Goal: Participate in discussion: Engage in conversation with other users on a specific topic

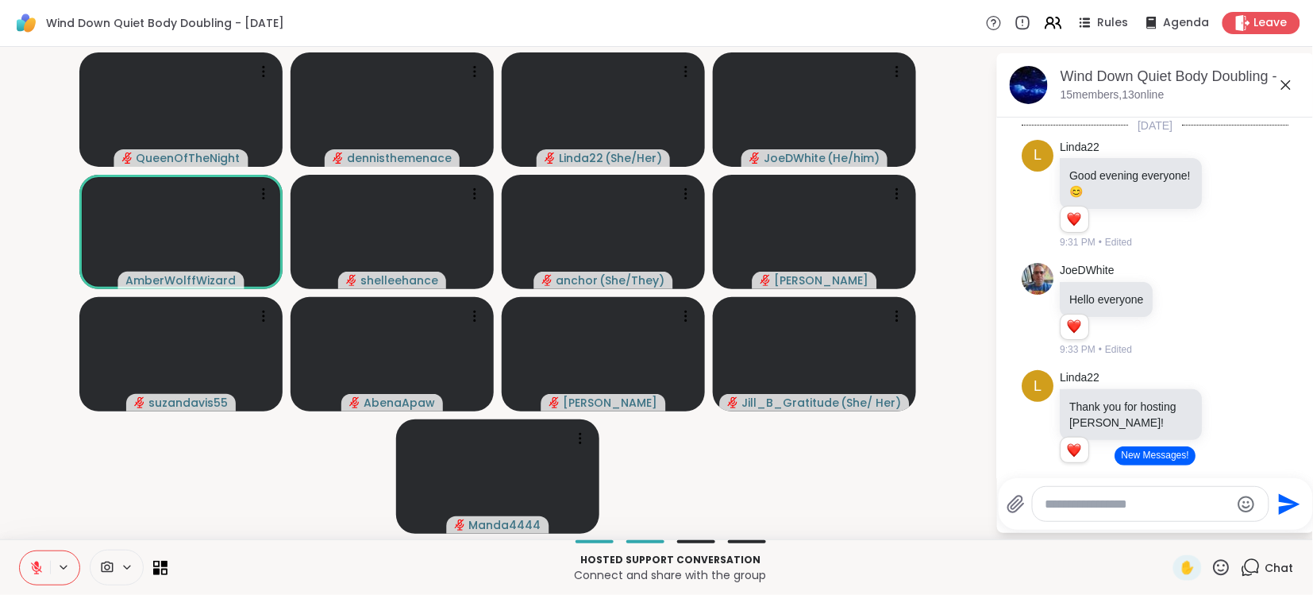
scroll to position [1900, 0]
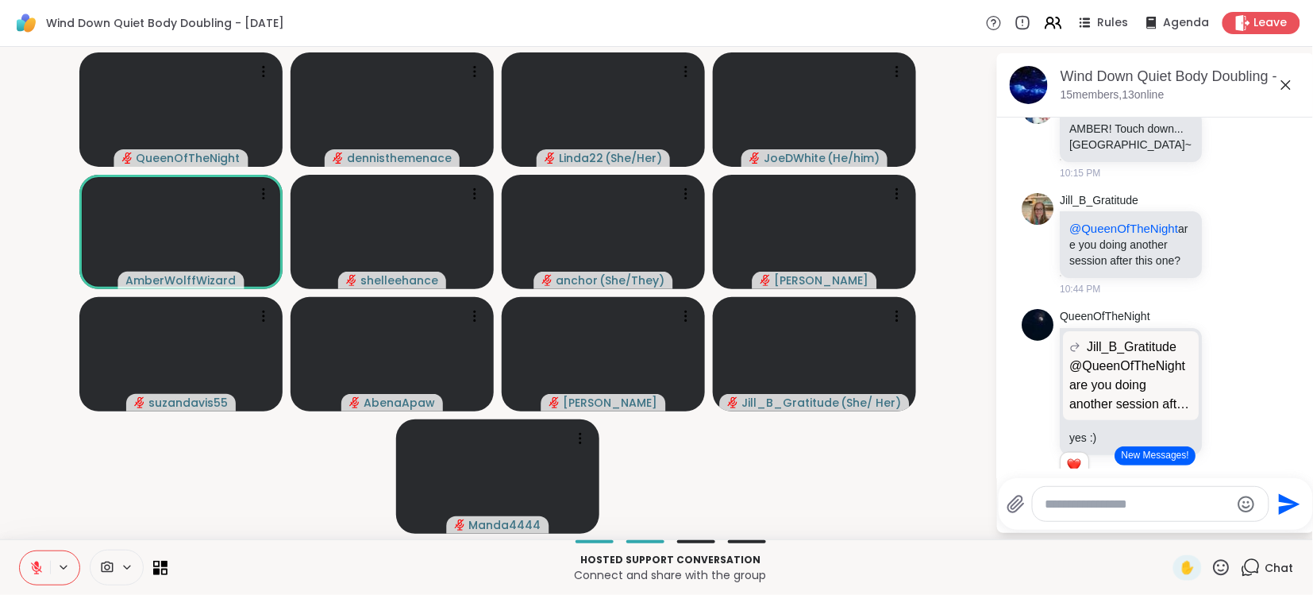
click at [1165, 457] on button "New Messages!" at bounding box center [1155, 455] width 80 height 19
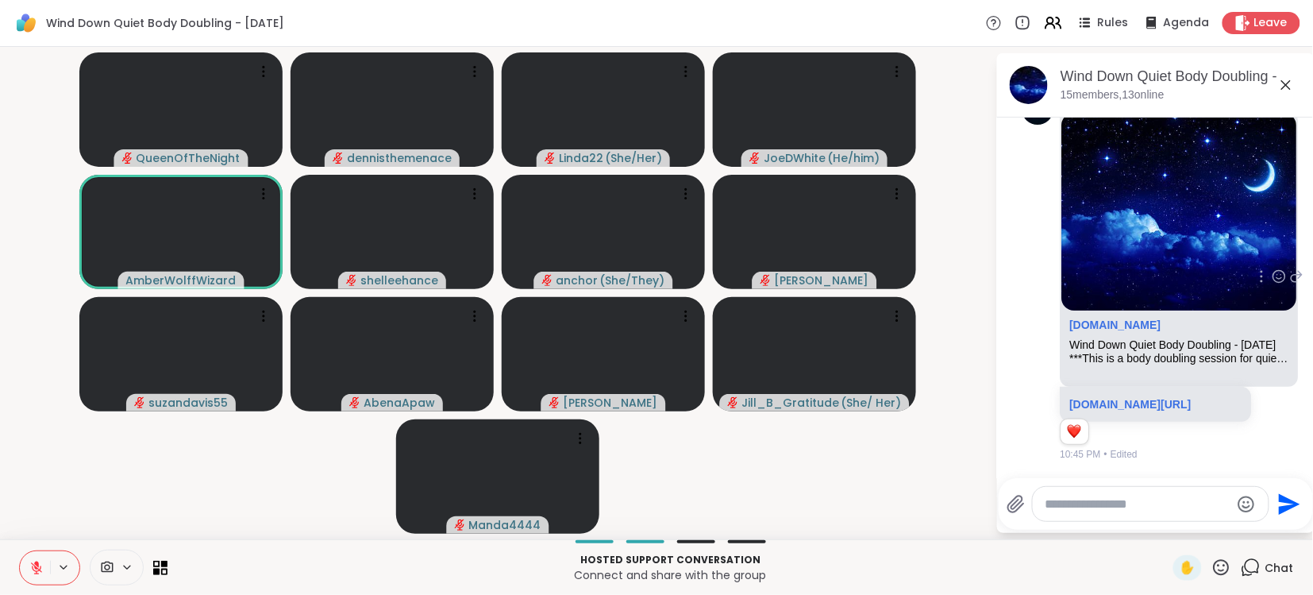
click at [1165, 457] on div "10:45 PM • Edited" at bounding box center [1157, 454] width 194 height 14
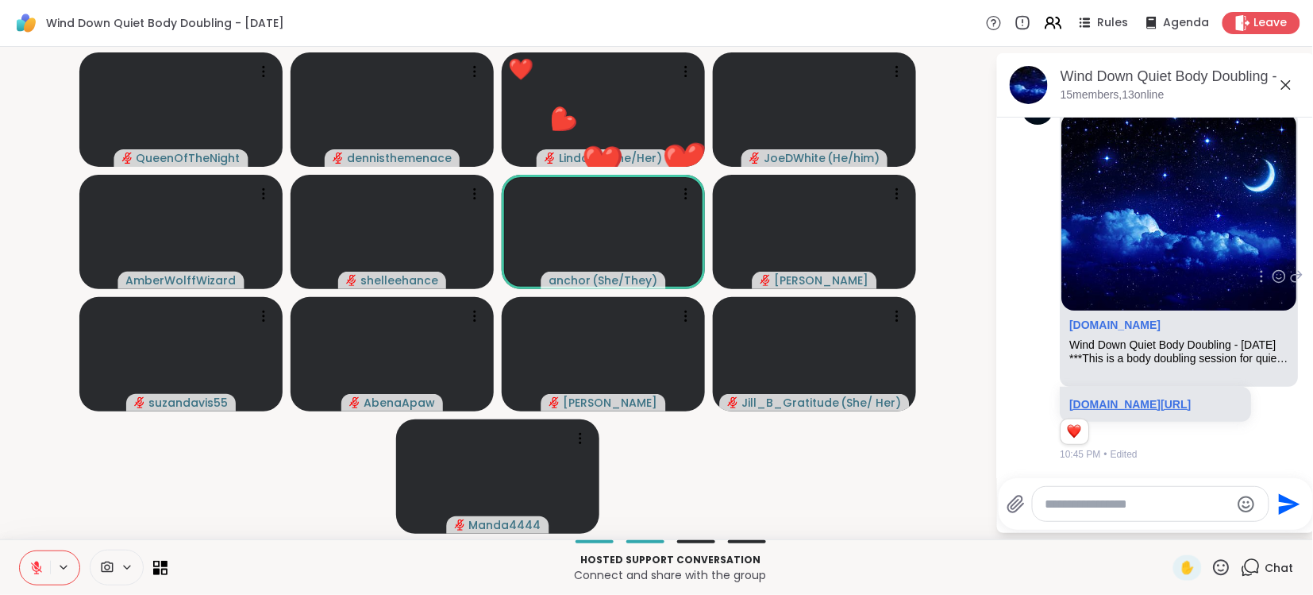
click at [1129, 398] on link "sharewellnow.com/session/768715e2-5207-4bdf-b546-fd6aa601cdfa" at bounding box center [1130, 404] width 121 height 13
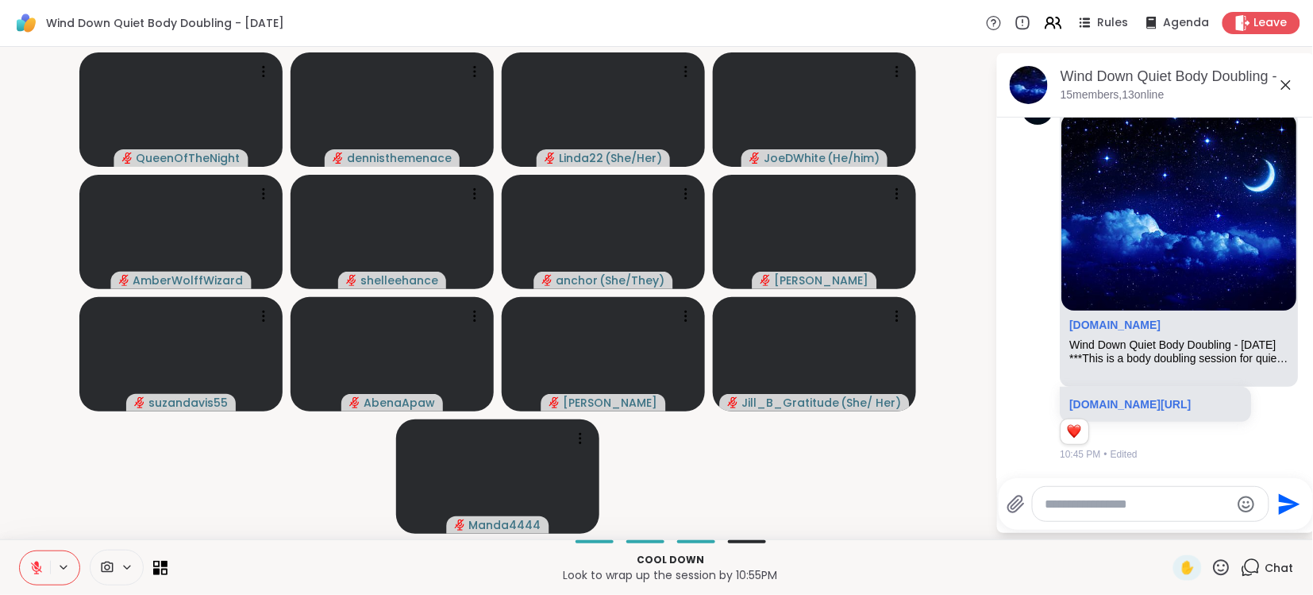
click at [36, 564] on icon at bounding box center [36, 563] width 5 height 6
click at [36, 564] on icon at bounding box center [36, 567] width 14 height 14
click at [36, 564] on icon at bounding box center [36, 563] width 5 height 6
click at [36, 564] on icon at bounding box center [36, 567] width 14 height 14
click at [36, 564] on icon at bounding box center [36, 563] width 5 height 6
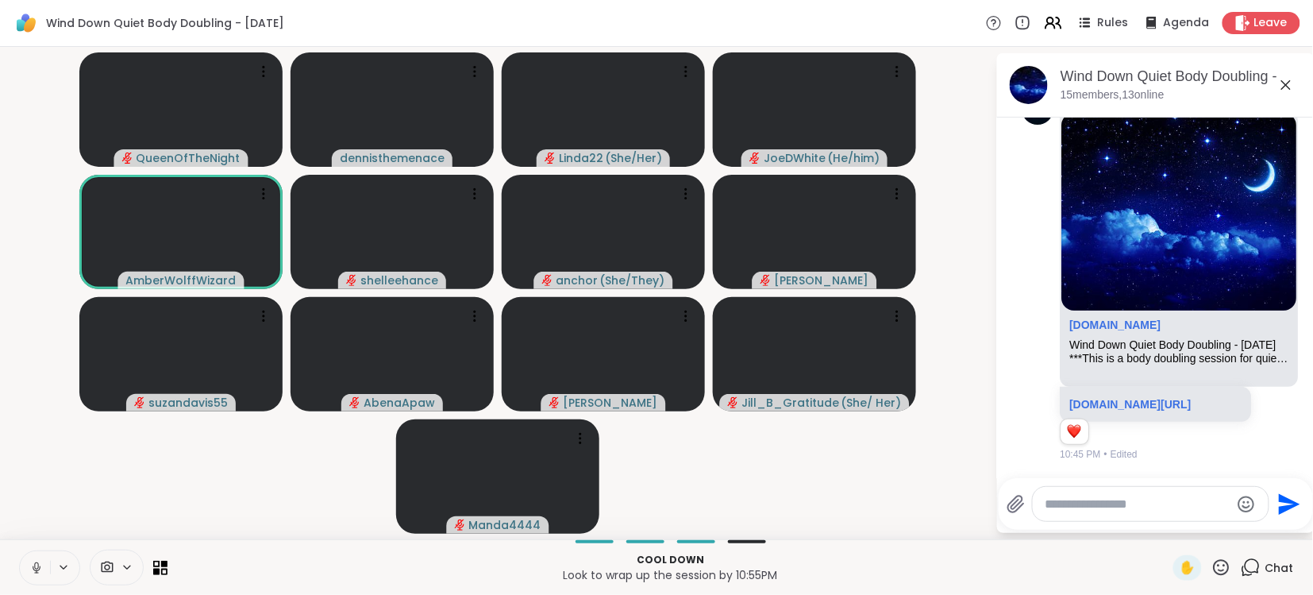
click at [38, 566] on icon at bounding box center [36, 565] width 4 height 7
click at [38, 566] on icon at bounding box center [36, 563] width 5 height 6
click at [38, 566] on icon at bounding box center [36, 565] width 4 height 7
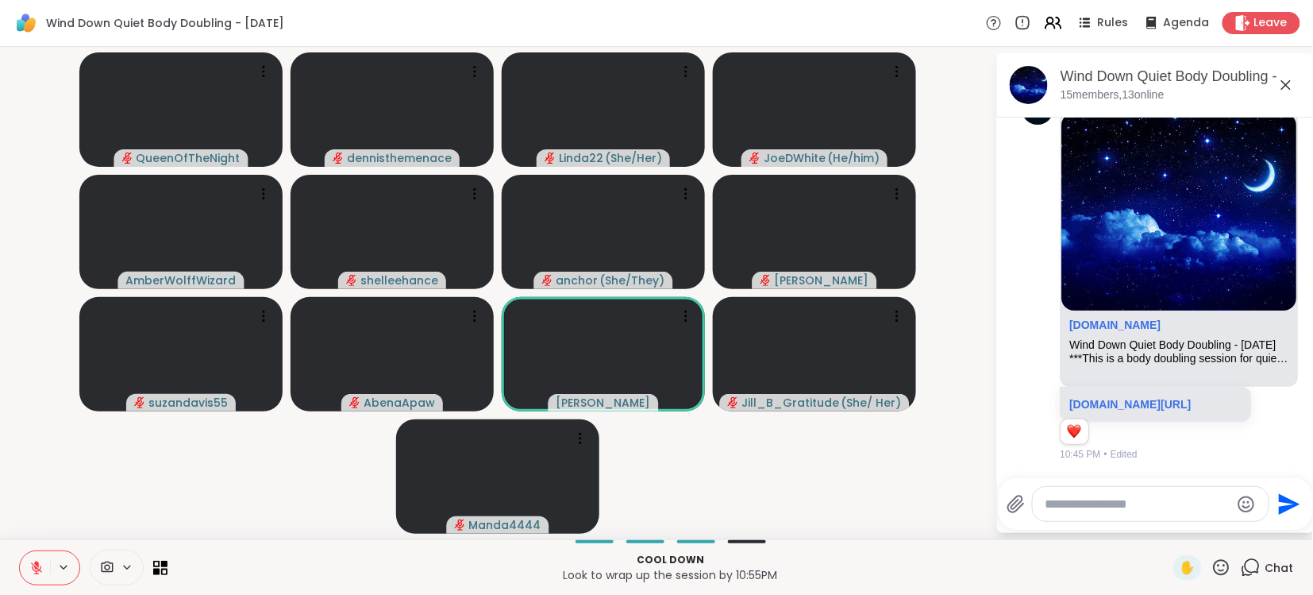
click at [306, 528] on video-player-container "QueenOfTheNight dennisthemenace Linda22 ( She/Her ) JoeDWhite ( He/him ) AmberW…" at bounding box center [498, 292] width 976 height 479
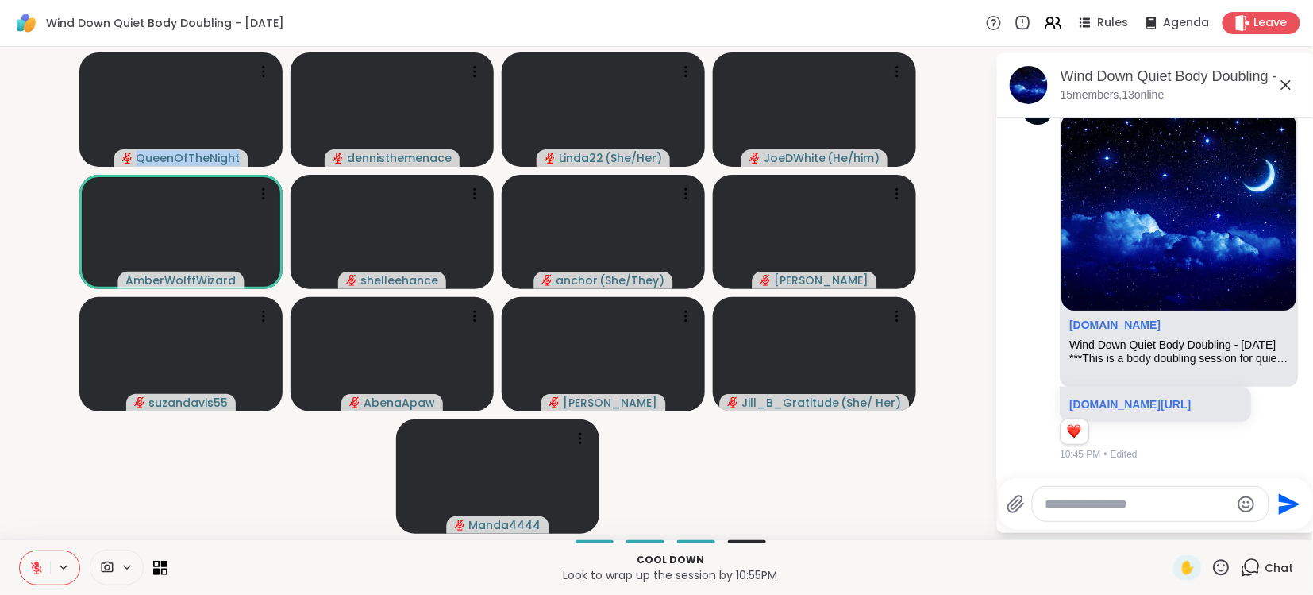
click at [40, 570] on icon at bounding box center [36, 567] width 11 height 11
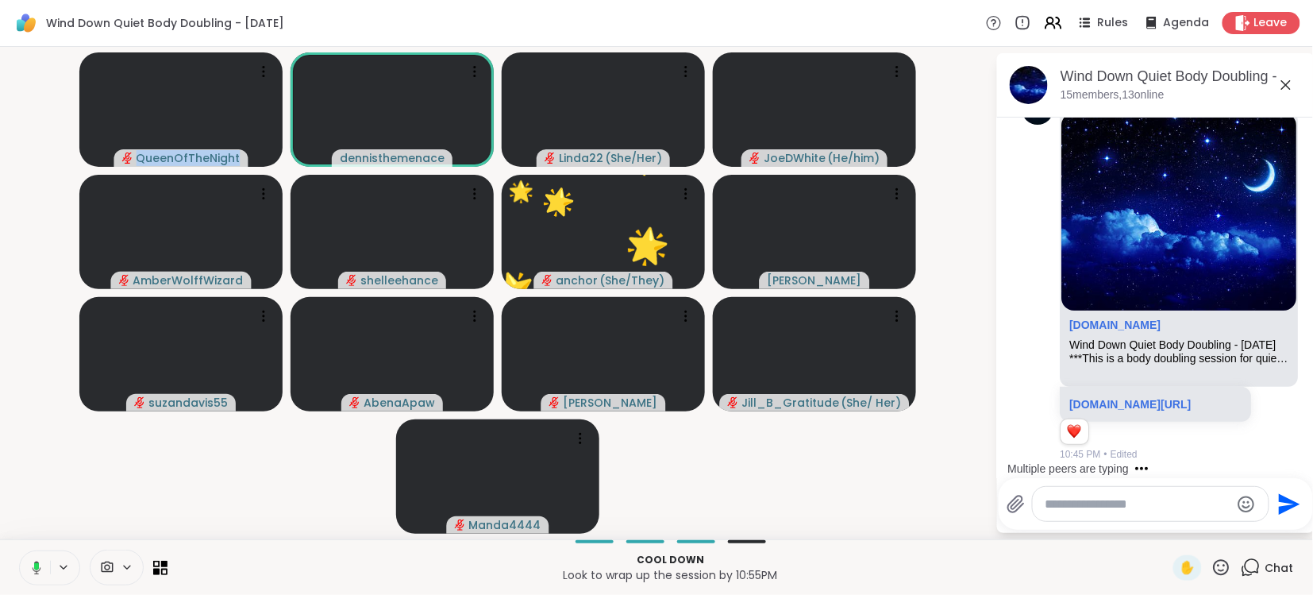
click at [41, 571] on button at bounding box center [33, 567] width 33 height 33
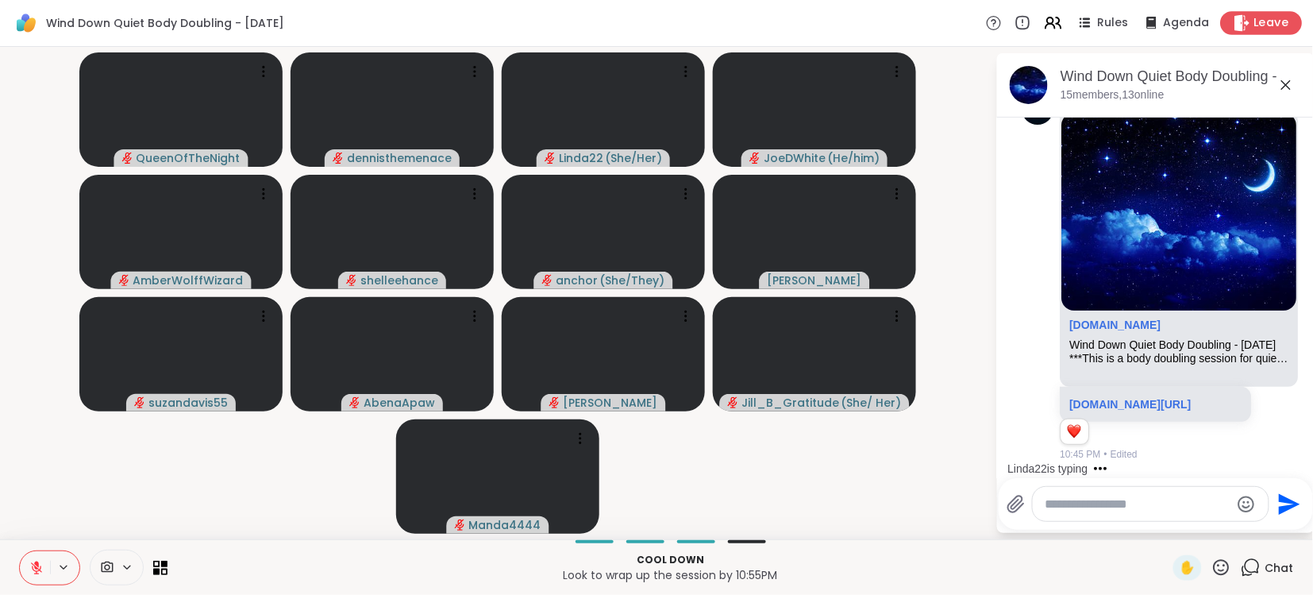
click at [1271, 23] on span "Leave" at bounding box center [1271, 23] width 35 height 17
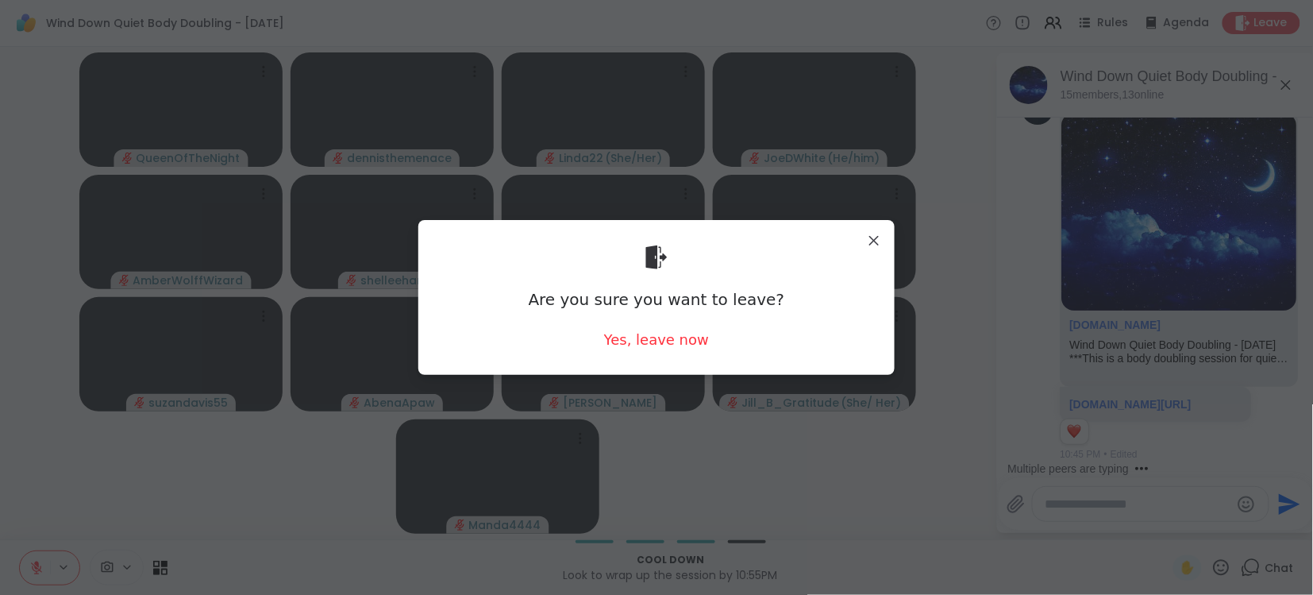
click at [686, 350] on div "Are you sure you want to leave? Yes, leave now" at bounding box center [656, 297] width 451 height 129
click at [683, 337] on div "Yes, leave now" at bounding box center [656, 339] width 105 height 20
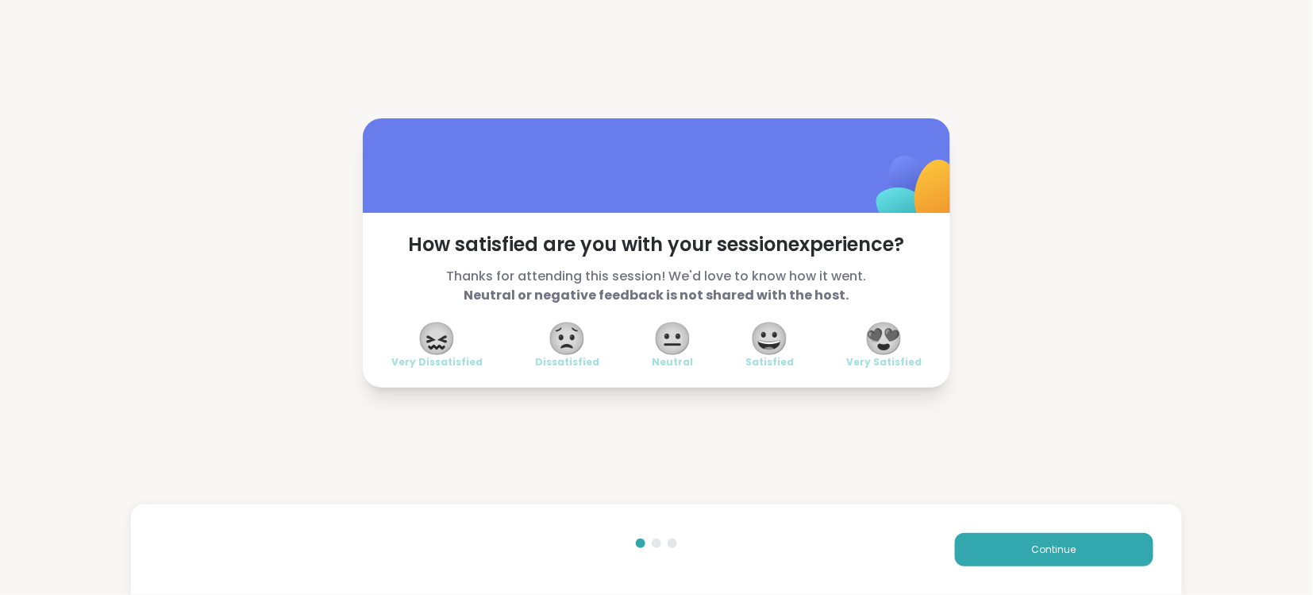
click at [891, 336] on span "😍" at bounding box center [884, 338] width 40 height 29
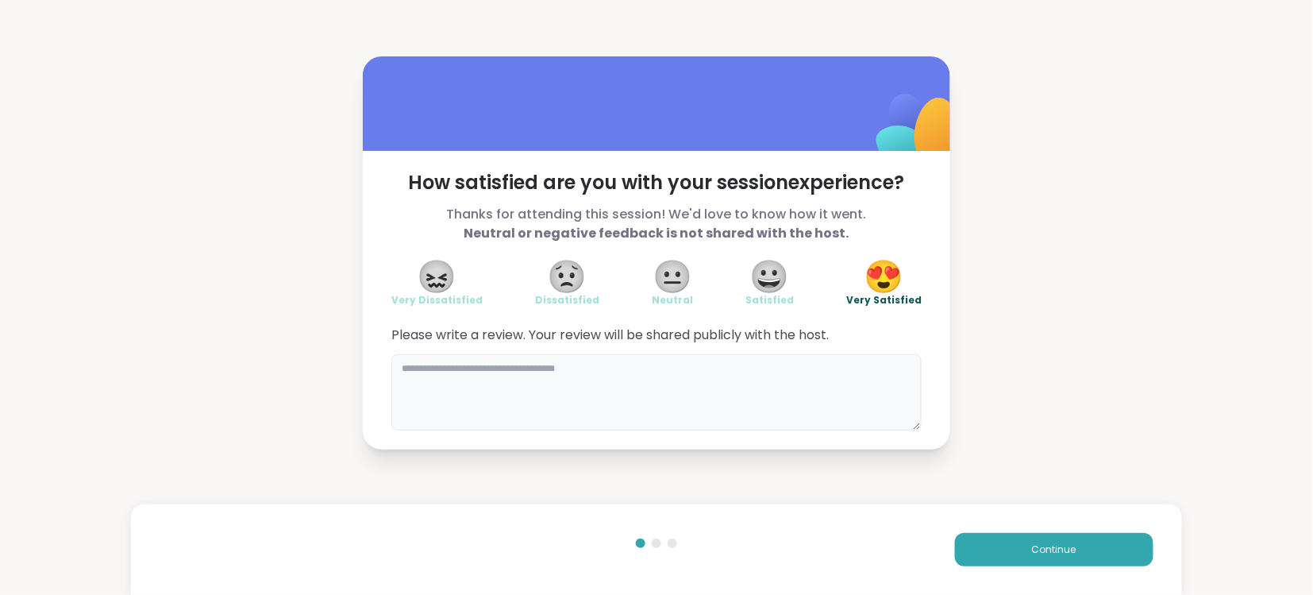
click at [780, 385] on textarea at bounding box center [656, 392] width 530 height 76
type textarea "**********"
click at [1055, 543] on span "Continue" at bounding box center [1054, 549] width 44 height 14
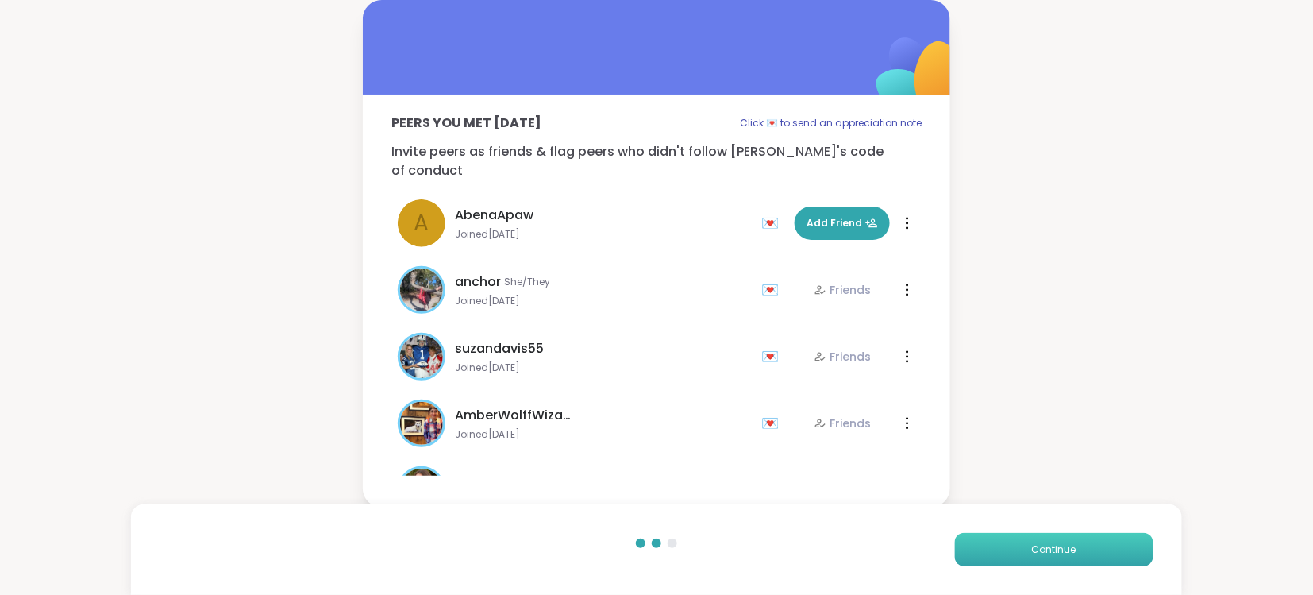
click at [1055, 543] on span "Continue" at bounding box center [1054, 549] width 44 height 14
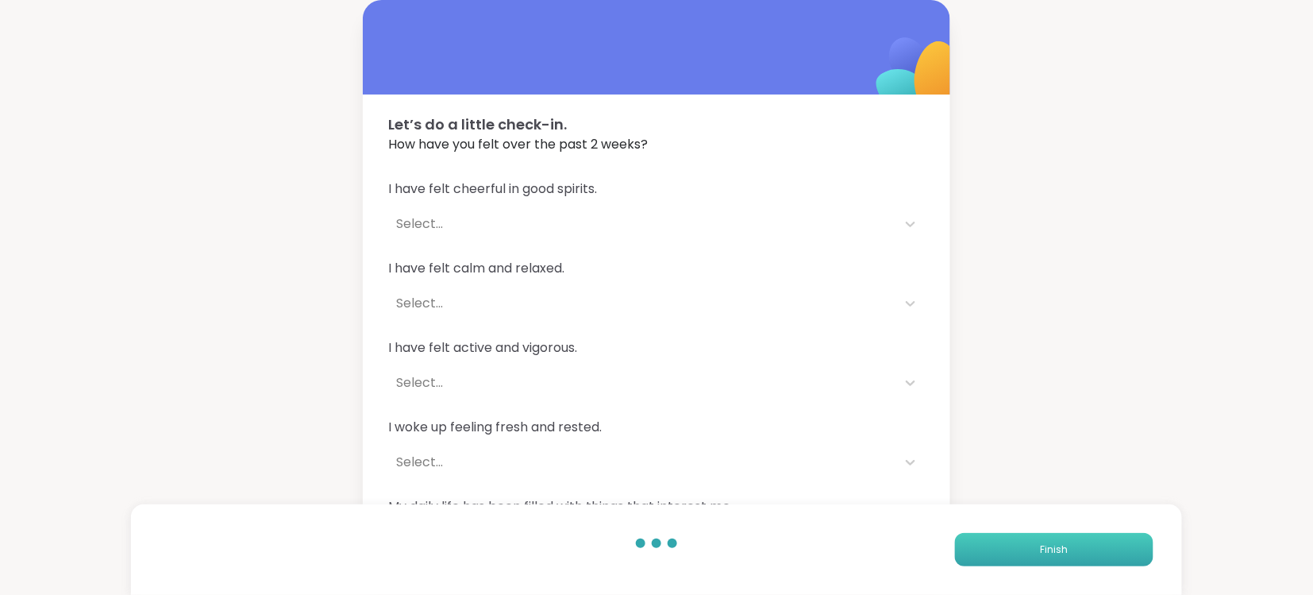
click at [1055, 544] on span "Finish" at bounding box center [1054, 549] width 28 height 14
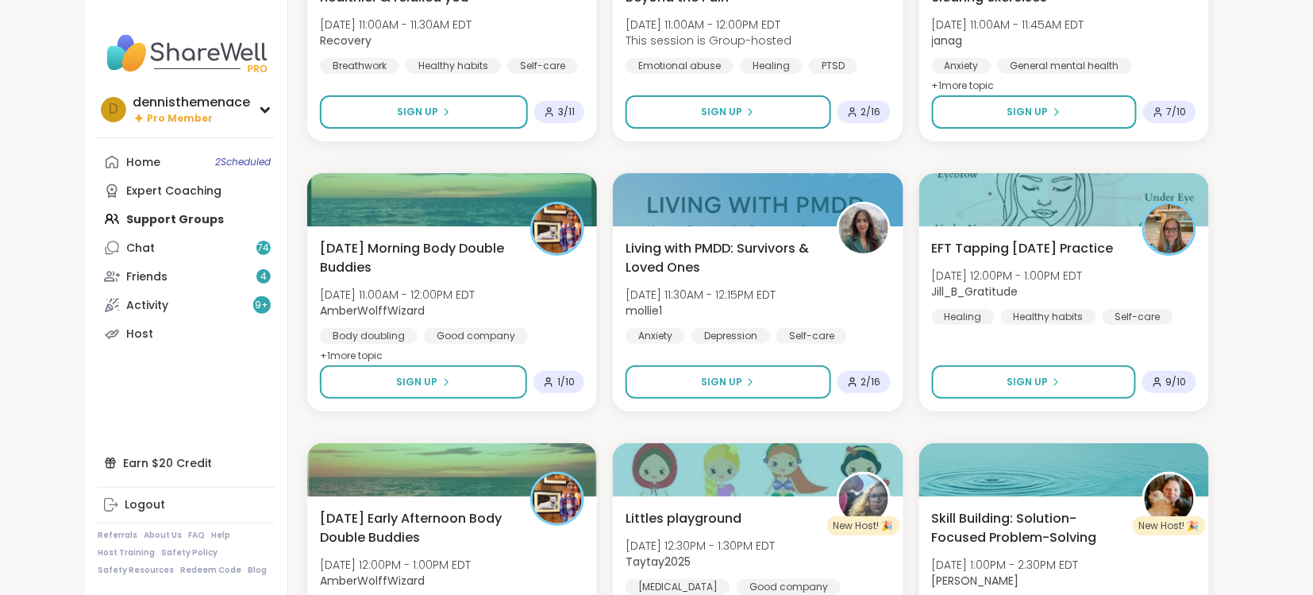
scroll to position [1962, 0]
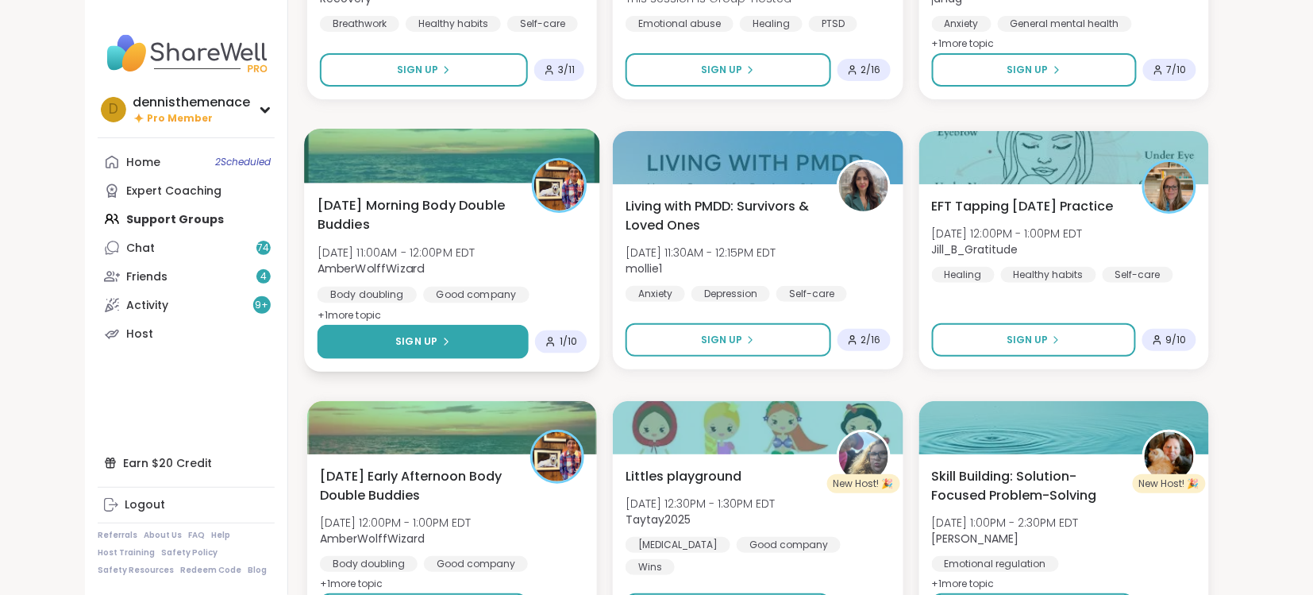
click at [425, 341] on span "Sign Up" at bounding box center [416, 341] width 42 height 14
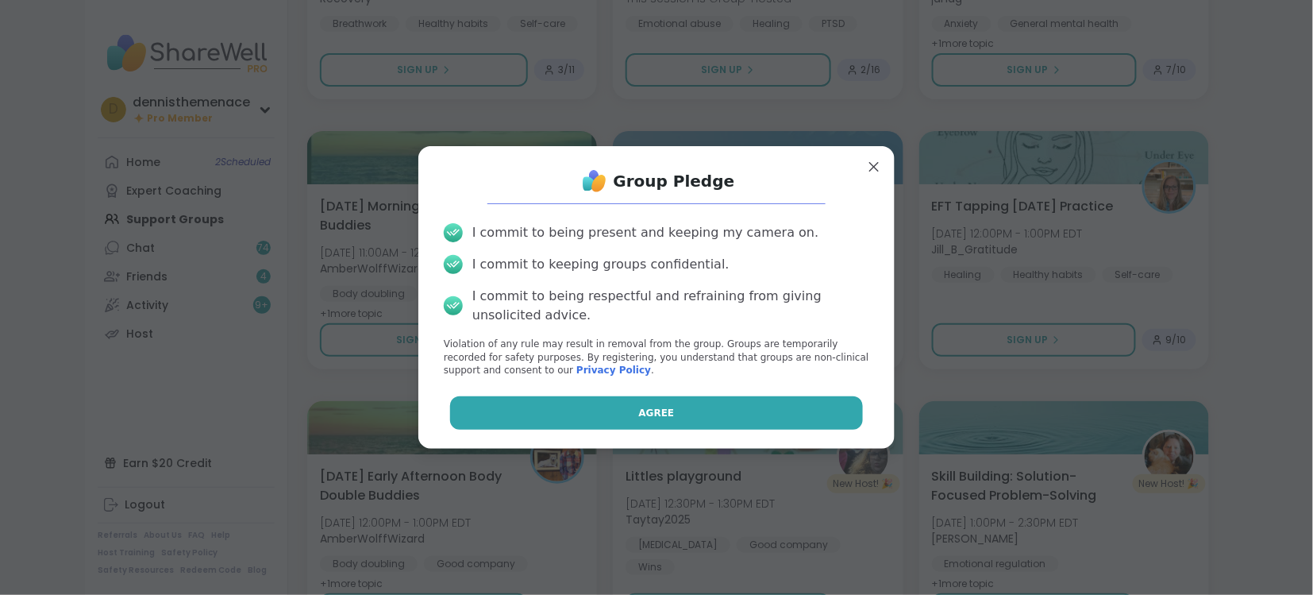
click at [634, 402] on button "Agree" at bounding box center [657, 412] width 414 height 33
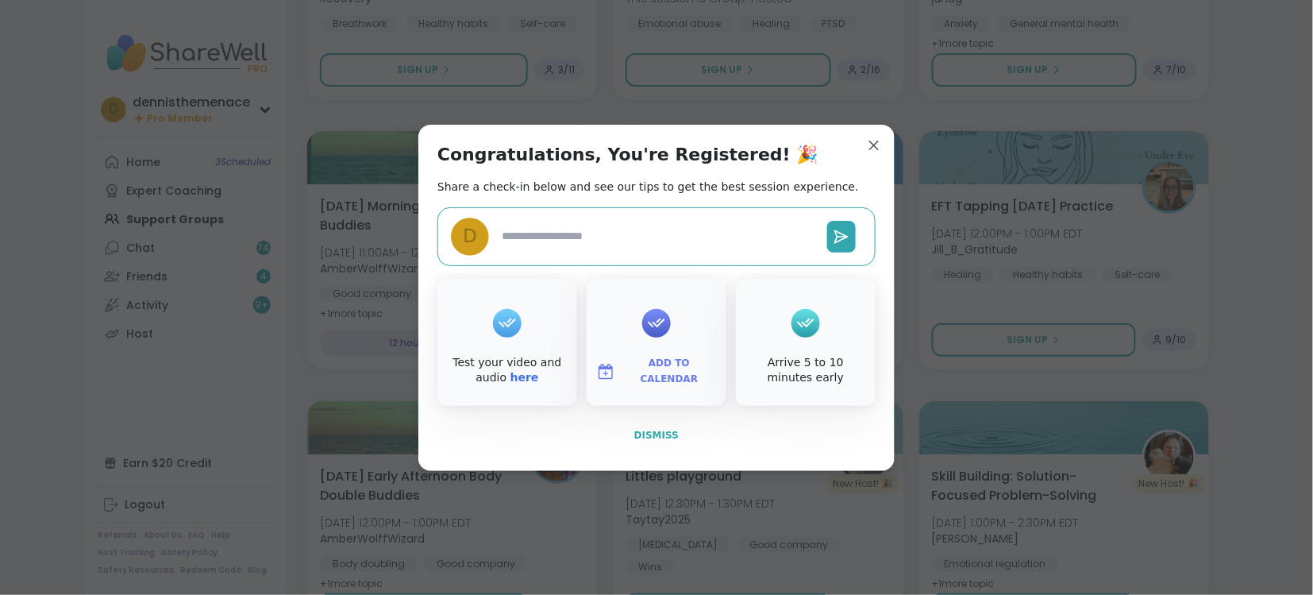
click at [660, 428] on span "Dismiss" at bounding box center [656, 435] width 44 height 14
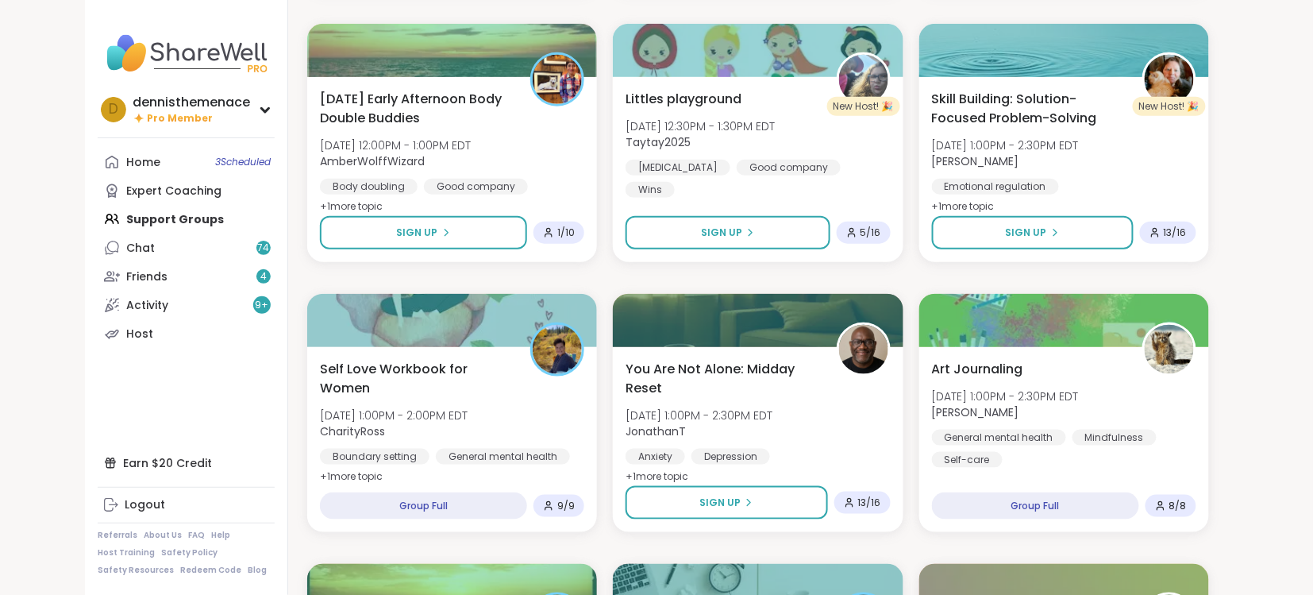
scroll to position [2342, 0]
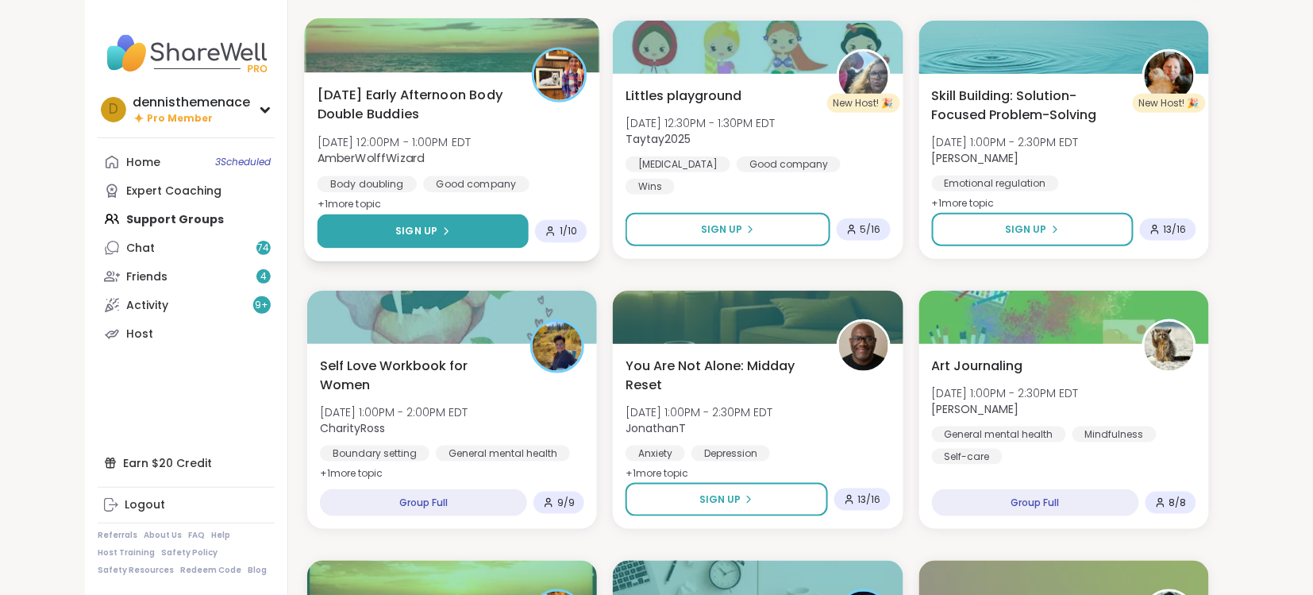
click at [423, 220] on button "Sign Up" at bounding box center [424, 231] width 212 height 34
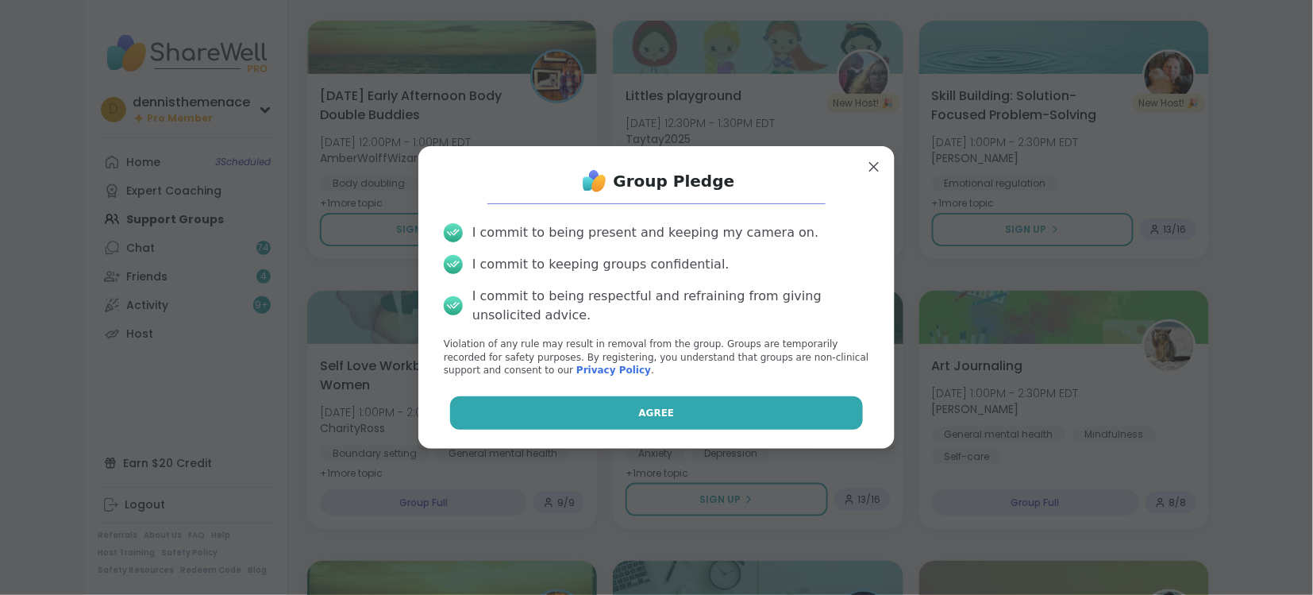
click at [653, 418] on span "Agree" at bounding box center [657, 413] width 36 height 14
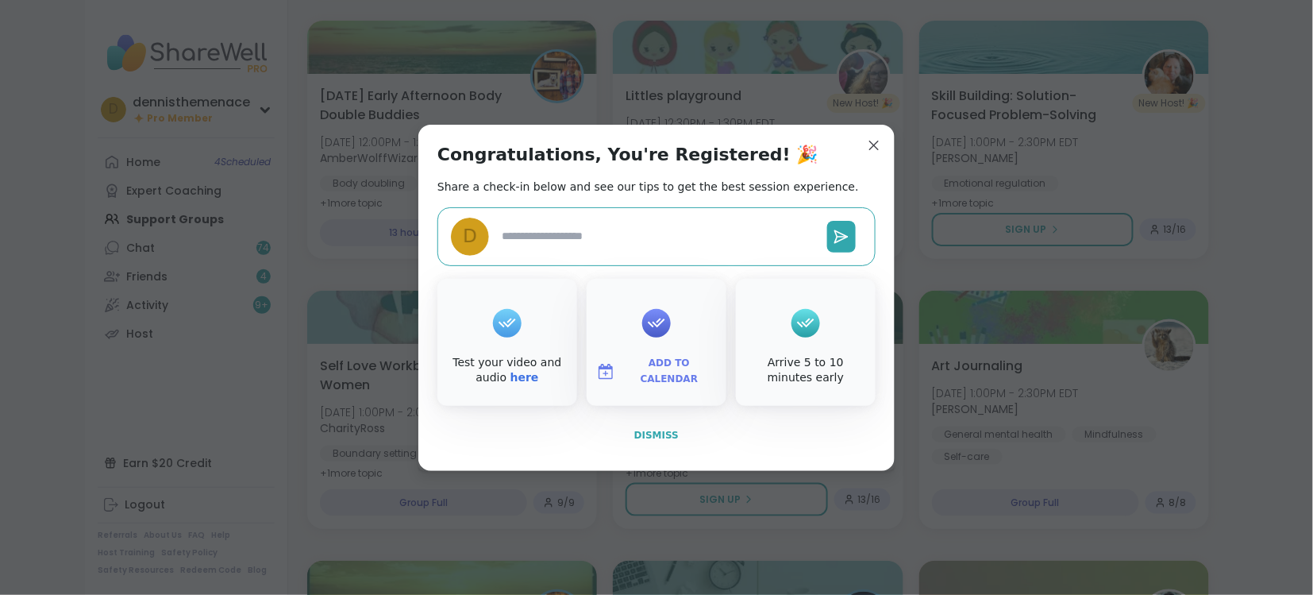
click at [660, 431] on span "Dismiss" at bounding box center [656, 434] width 44 height 11
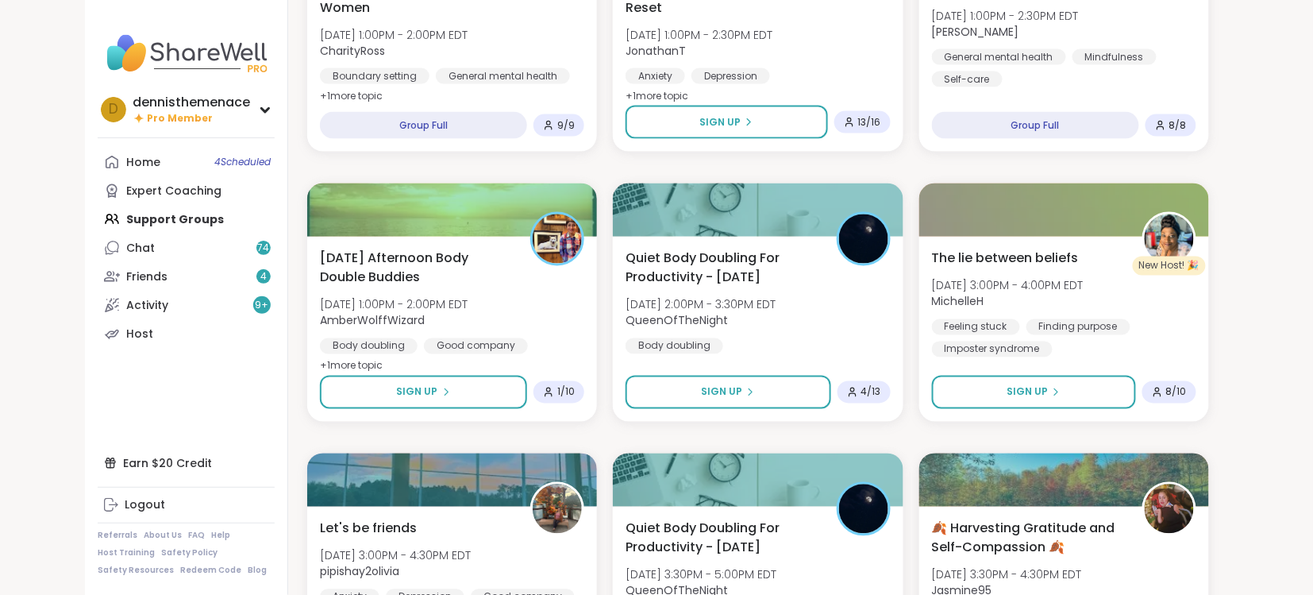
scroll to position [2723, 0]
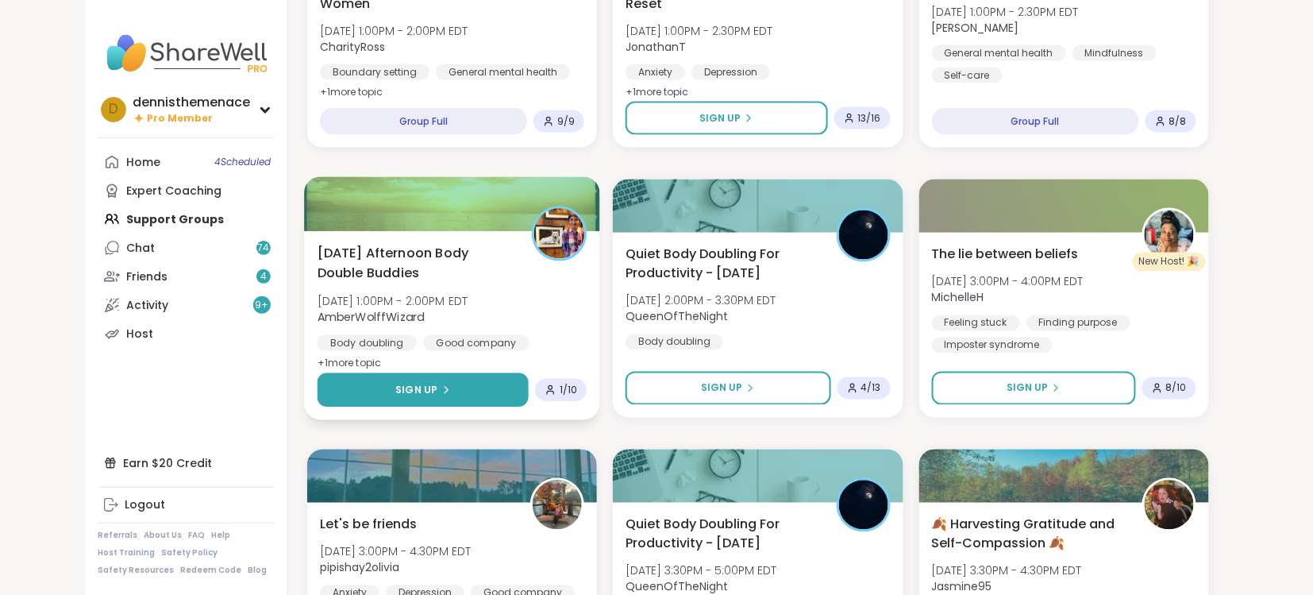
click at [421, 387] on span "Sign Up" at bounding box center [416, 390] width 42 height 14
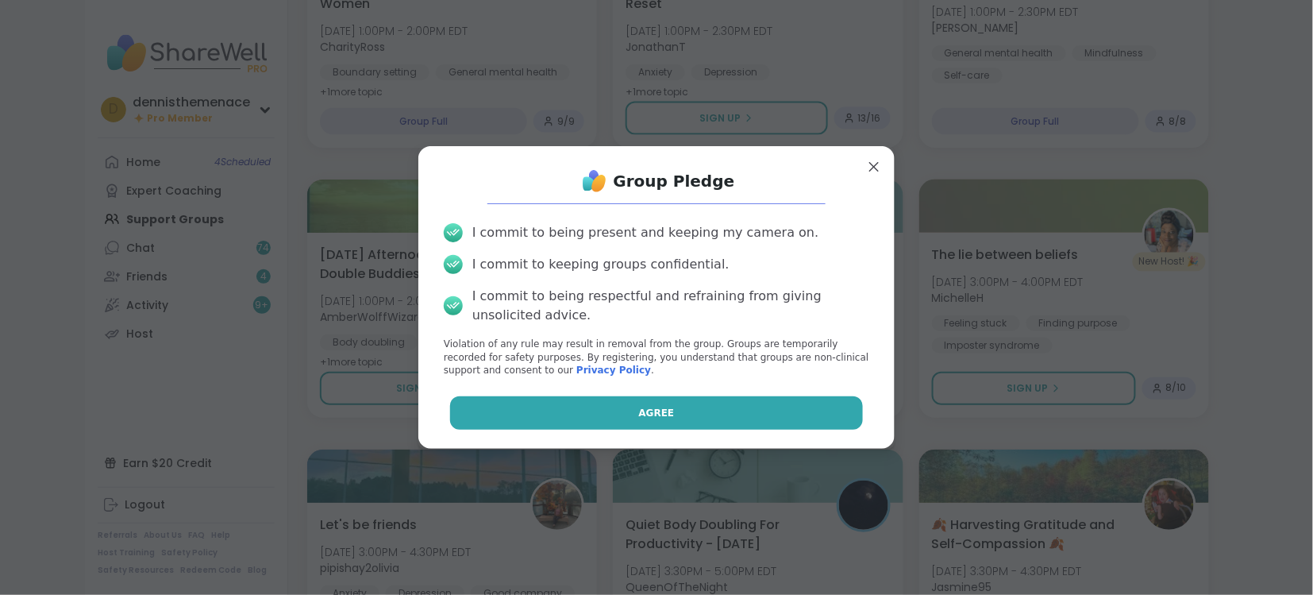
click at [654, 406] on span "Agree" at bounding box center [657, 413] width 36 height 14
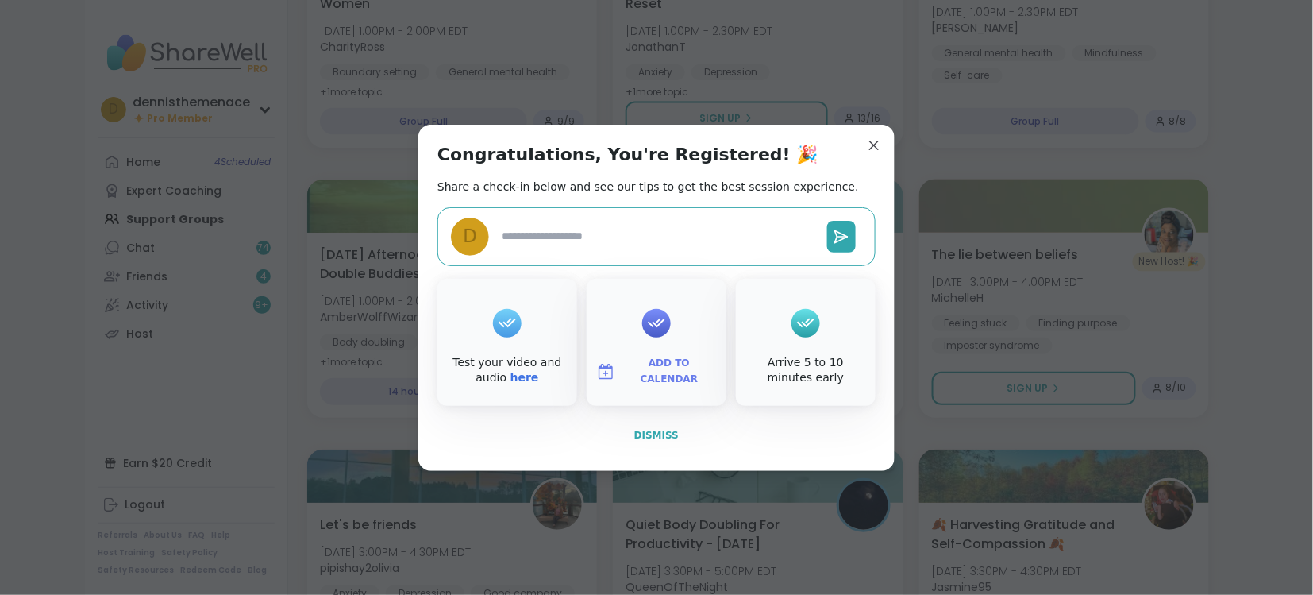
type textarea "*"
click at [659, 428] on span "Dismiss" at bounding box center [656, 435] width 44 height 14
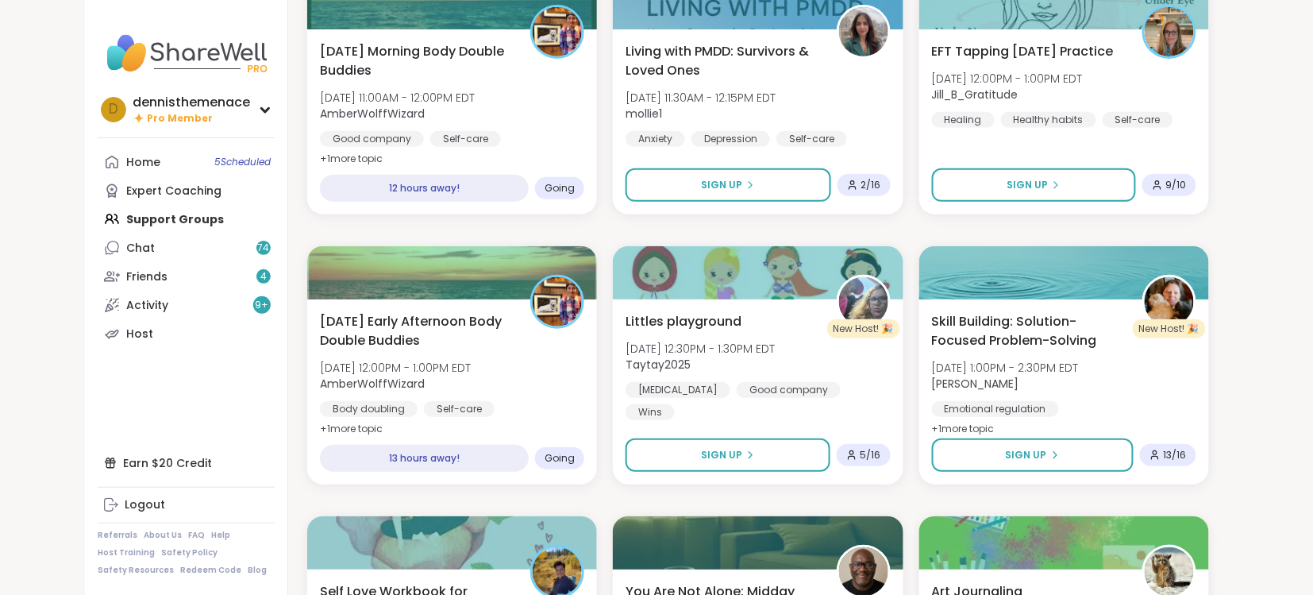
scroll to position [2089, 0]
